Goal: Find specific page/section: Find specific page/section

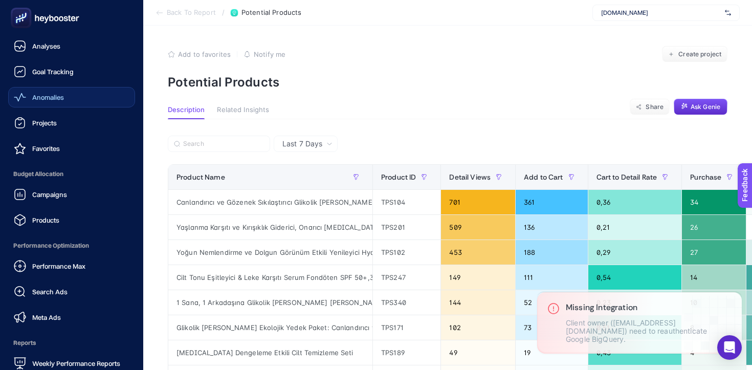
click at [40, 96] on span "Anomalies" at bounding box center [48, 97] width 32 height 8
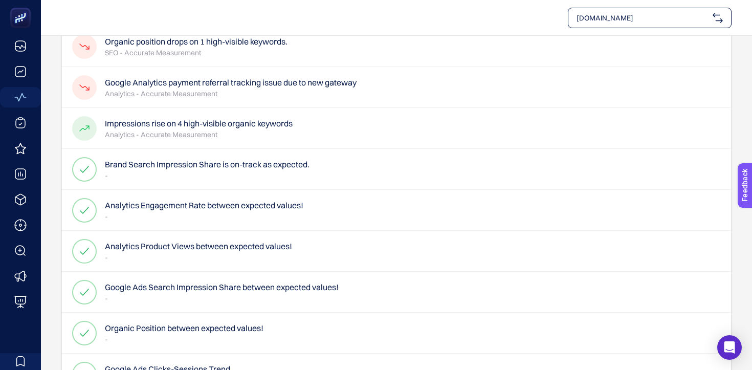
scroll to position [19, 0]
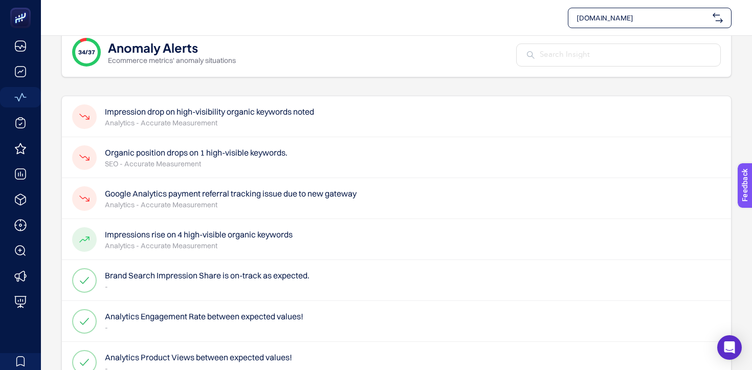
click at [172, 192] on h4 "Google Analytics payment referral tracking issue due to new gateway" at bounding box center [231, 193] width 252 height 12
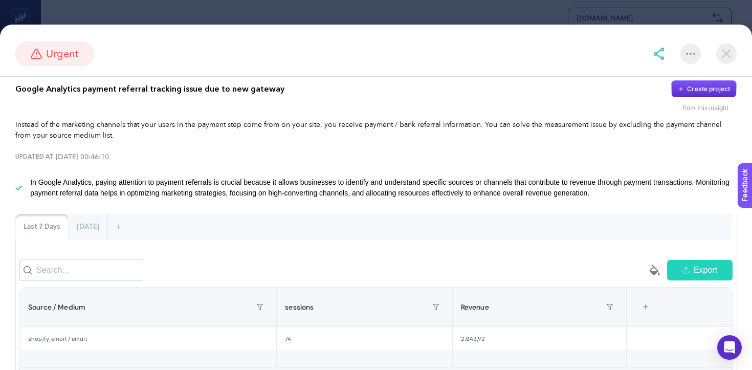
scroll to position [10, 0]
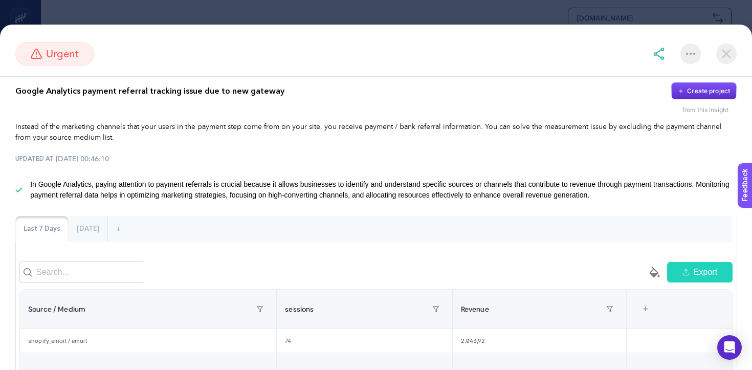
click at [723, 55] on img at bounding box center [726, 53] width 20 height 20
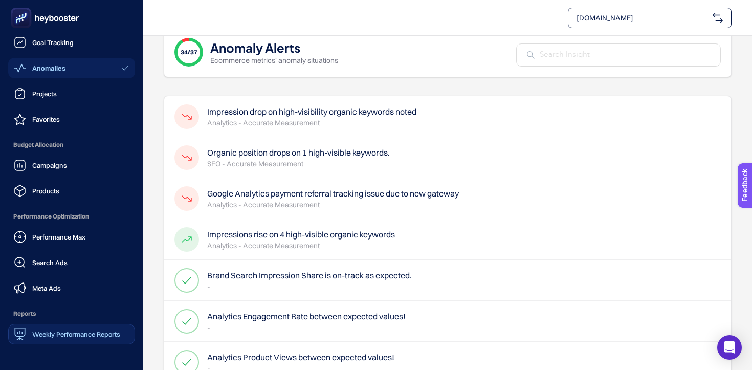
scroll to position [25, 0]
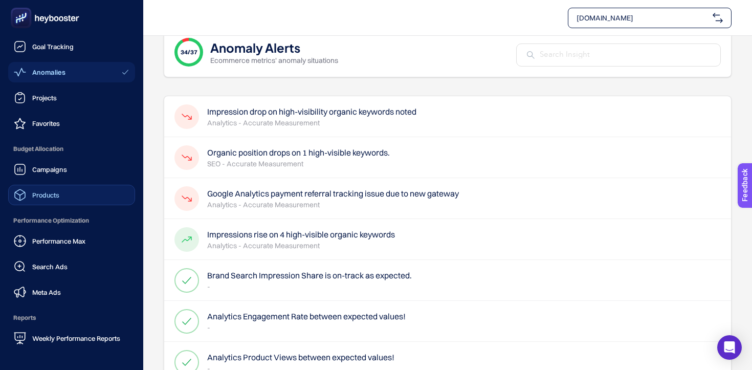
click at [37, 188] on link "Products" at bounding box center [71, 195] width 127 height 20
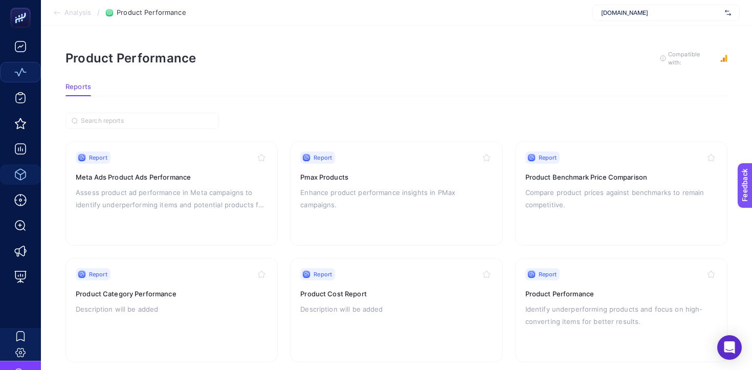
click at [60, 14] on icon at bounding box center [57, 13] width 8 height 8
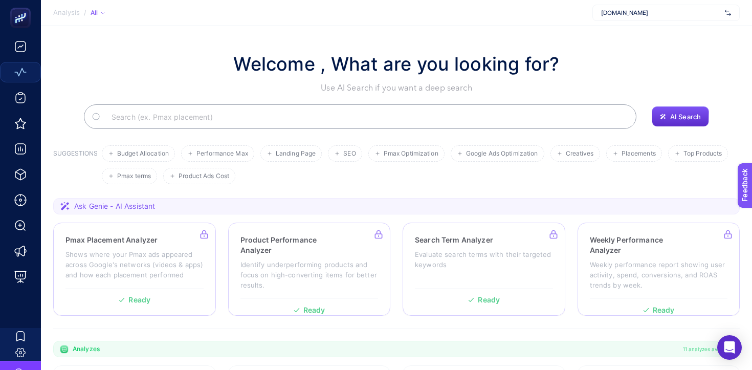
click at [230, 114] on input "Search" at bounding box center [365, 116] width 525 height 29
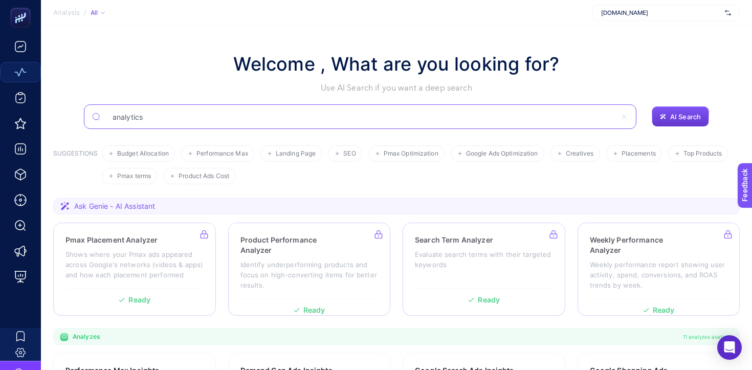
type input "analytics"
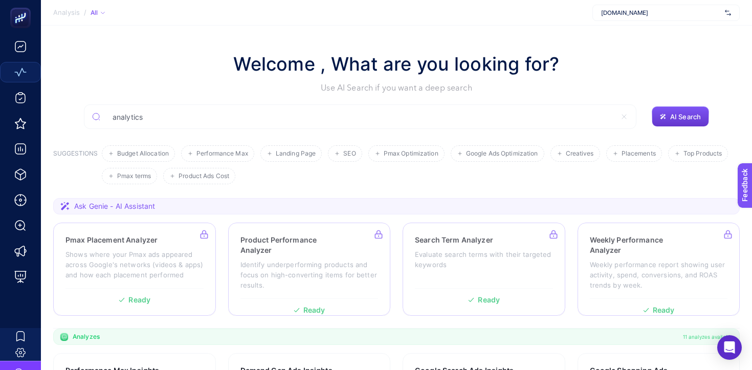
click at [666, 112] on button "AI Search" at bounding box center [680, 116] width 57 height 20
click at [527, 119] on input "analytics" at bounding box center [365, 116] width 525 height 29
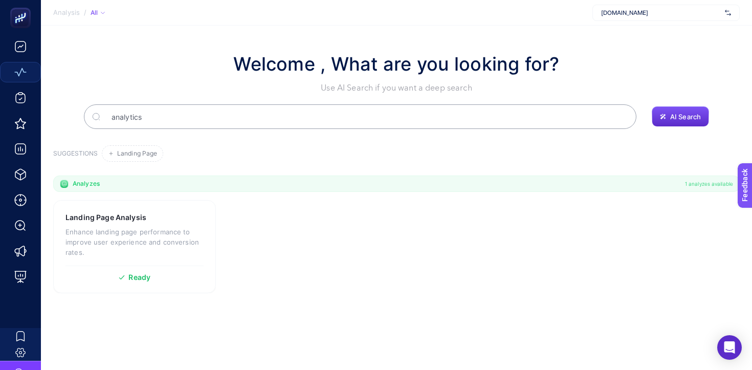
click at [305, 111] on input "analytics" at bounding box center [365, 116] width 525 height 29
click at [305, 111] on input "analytics" at bounding box center [360, 116] width 512 height 29
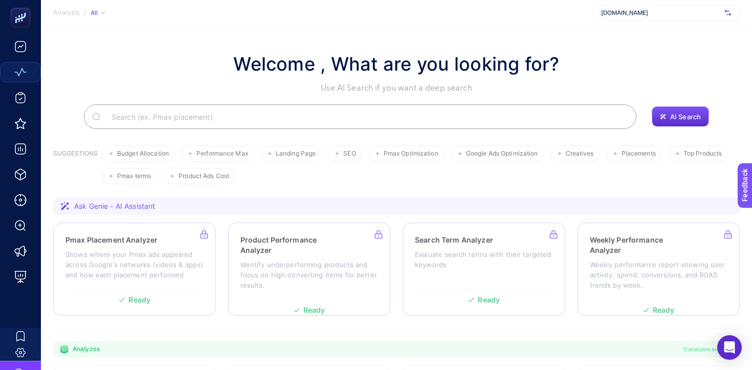
click at [264, 115] on input "Search" at bounding box center [365, 116] width 525 height 29
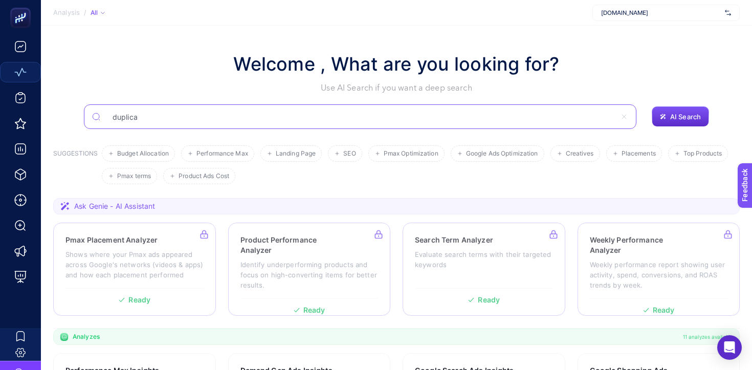
type input "duplica"
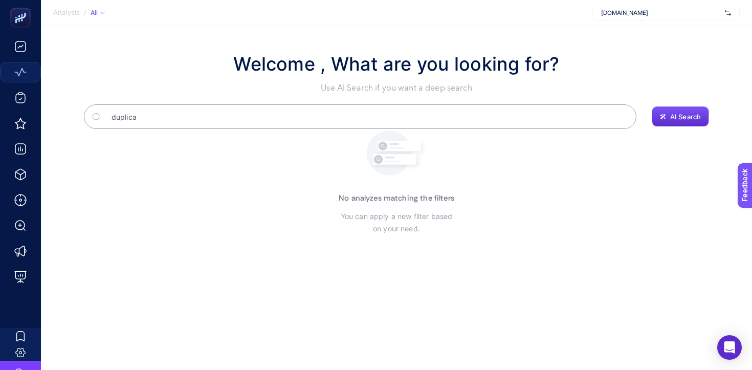
click at [239, 120] on input "duplica" at bounding box center [365, 116] width 525 height 29
type input "duplic"
click at [217, 113] on input "duplic" at bounding box center [365, 116] width 525 height 29
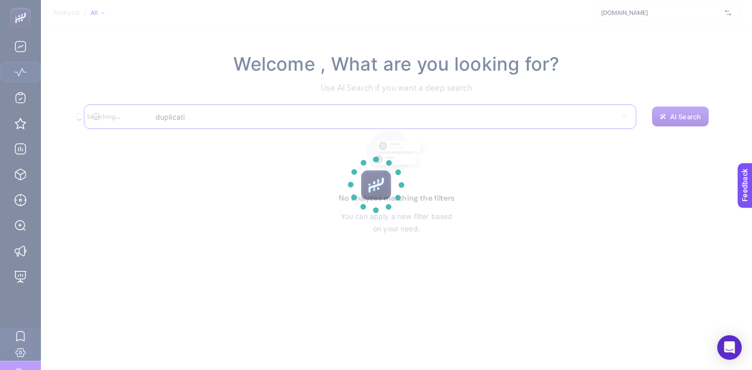
type input "duplicatio"
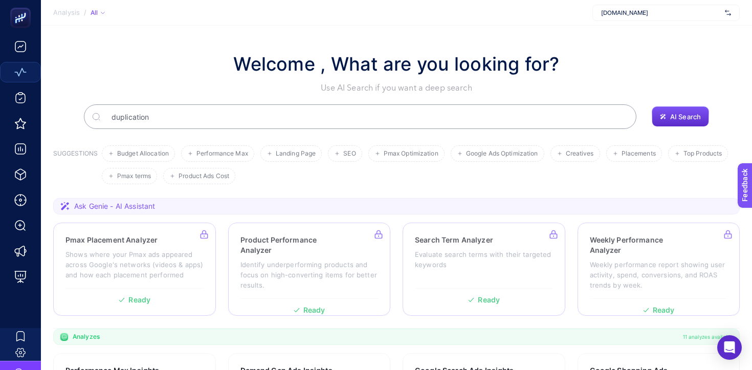
click at [217, 116] on input "duplication" at bounding box center [365, 116] width 525 height 29
click at [217, 116] on input "duplication" at bounding box center [360, 116] width 512 height 29
type input "channel"
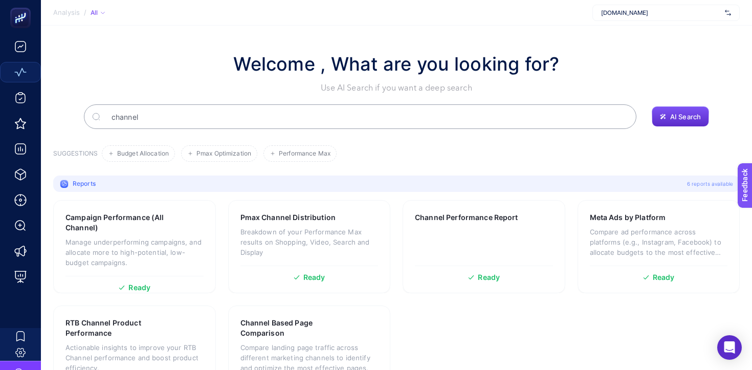
scroll to position [41, 0]
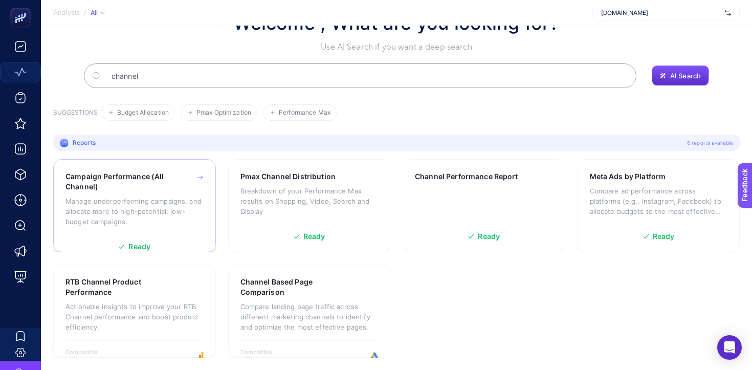
click at [195, 199] on p "Manage underperforming campaigns, and allocate more to high-potential, low-budg…" at bounding box center [135, 211] width 138 height 31
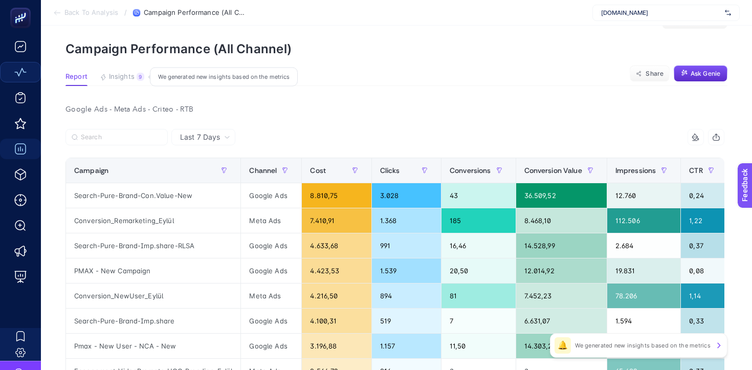
scroll to position [46, 0]
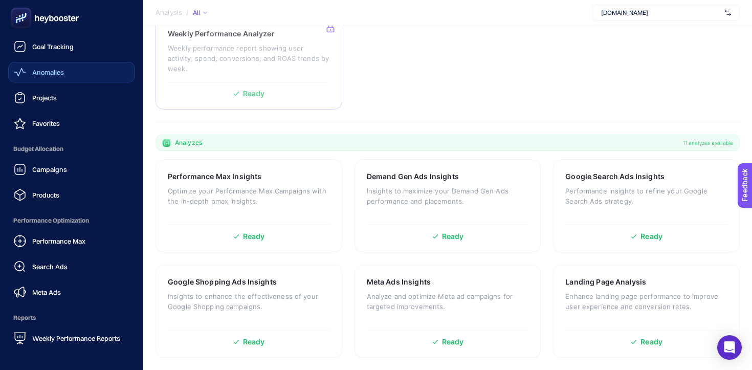
scroll to position [47, 0]
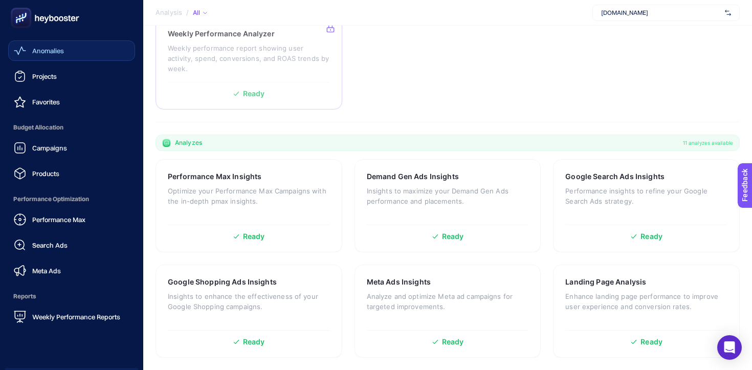
click at [53, 90] on ul "Analyses Goal Tracking Anomalies Projects Favorites Budget Allocation Campaigns…" at bounding box center [71, 158] width 127 height 338
click at [53, 103] on span "Favorites" at bounding box center [46, 102] width 28 height 8
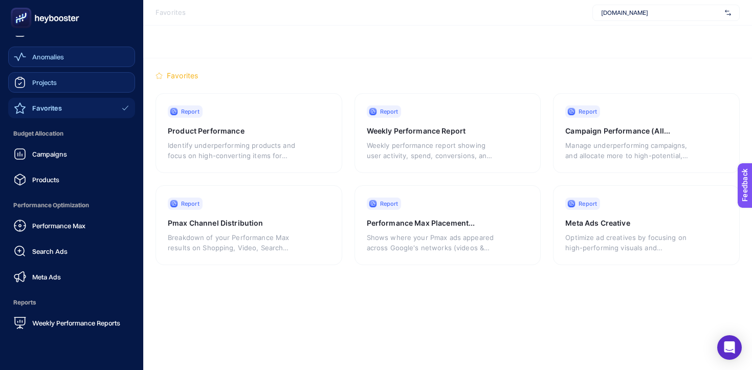
click at [50, 79] on span "Projects" at bounding box center [44, 82] width 25 height 8
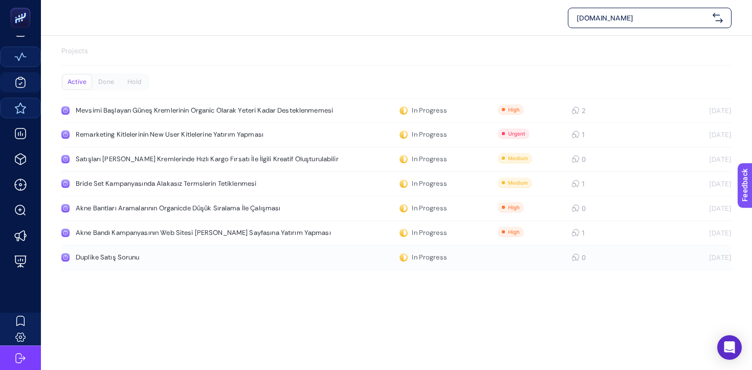
click at [166, 259] on div "Duplike Satış Sorunu" at bounding box center [194, 257] width 236 height 8
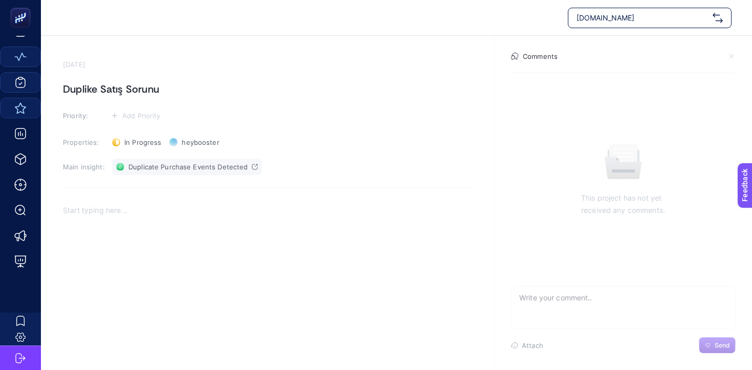
click at [186, 165] on span "Duplicate Purchase Events Detected" at bounding box center [187, 167] width 119 height 8
